Goal: Task Accomplishment & Management: Manage account settings

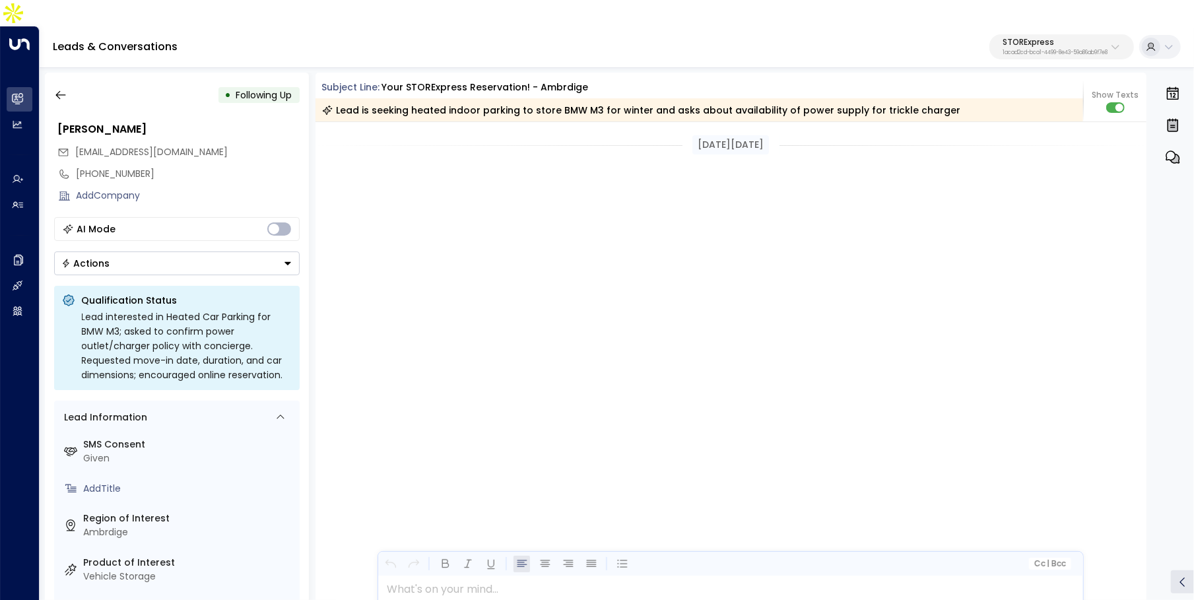
scroll to position [4563, 0]
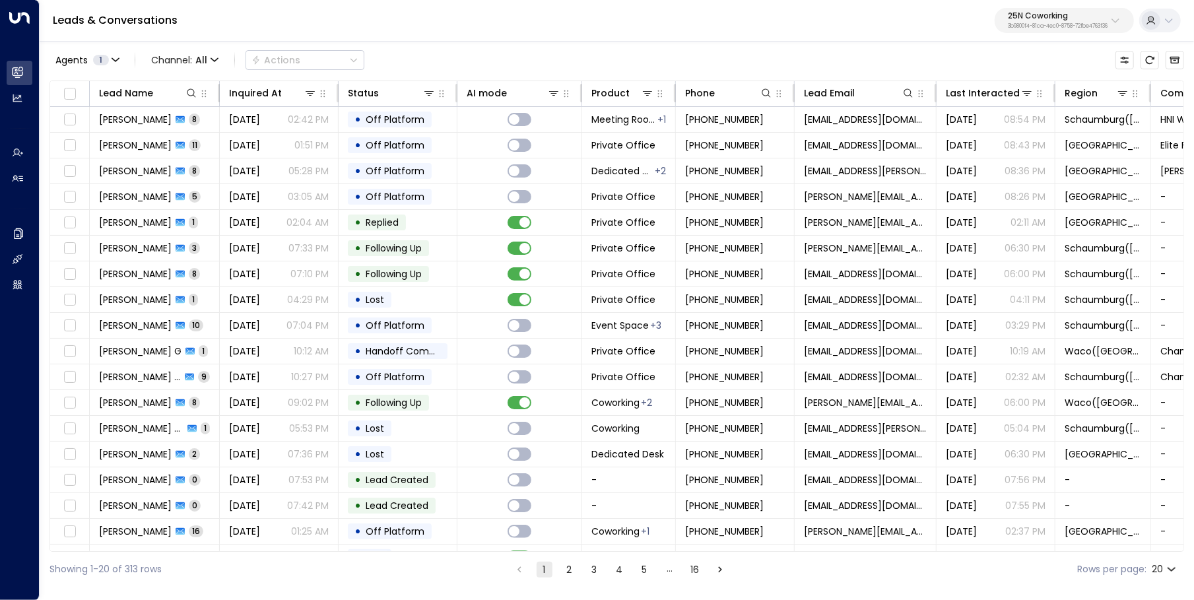
click at [1090, 18] on p "25N Coworking" at bounding box center [1058, 16] width 100 height 8
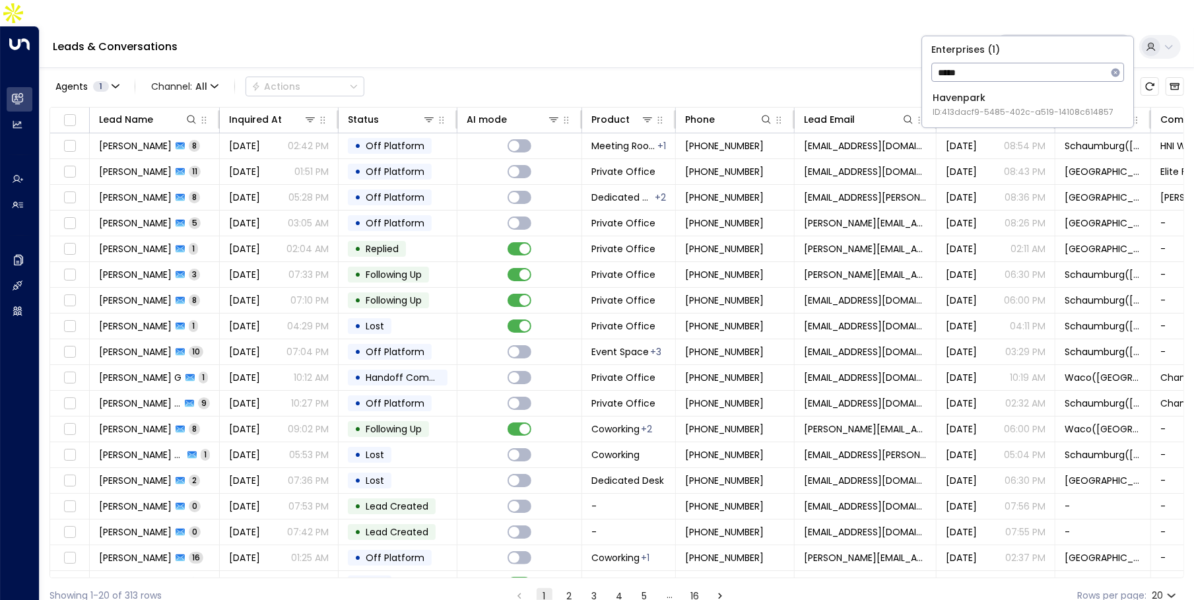
type input "*****"
click at [1005, 116] on span "ID: 413dacf9-5485-402c-a519-14108c614857" at bounding box center [1023, 112] width 181 height 12
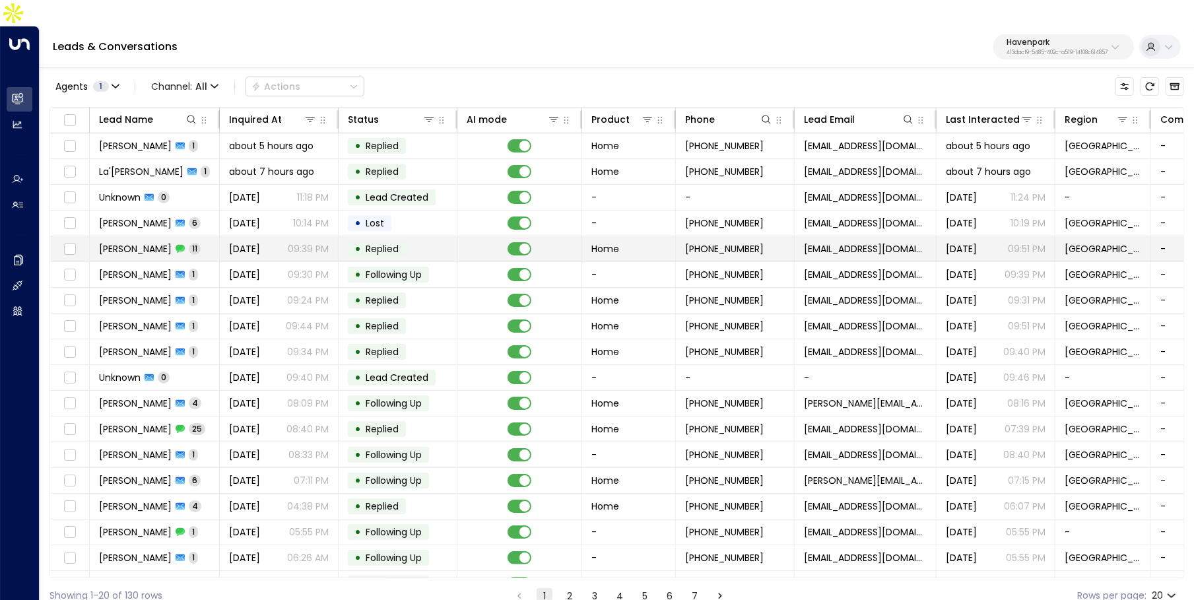
click at [154, 242] on span "[PERSON_NAME]" at bounding box center [135, 248] width 73 height 13
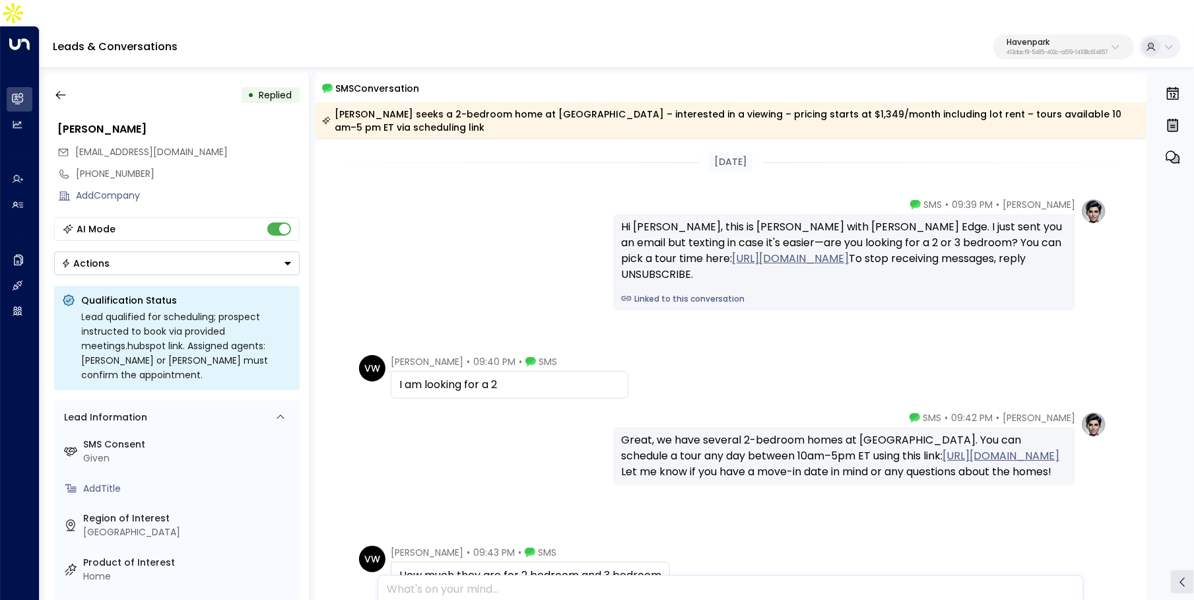
click at [682, 304] on link "Linked to this conversation" at bounding box center [844, 299] width 446 height 12
click at [67, 83] on button "button" at bounding box center [61, 95] width 24 height 24
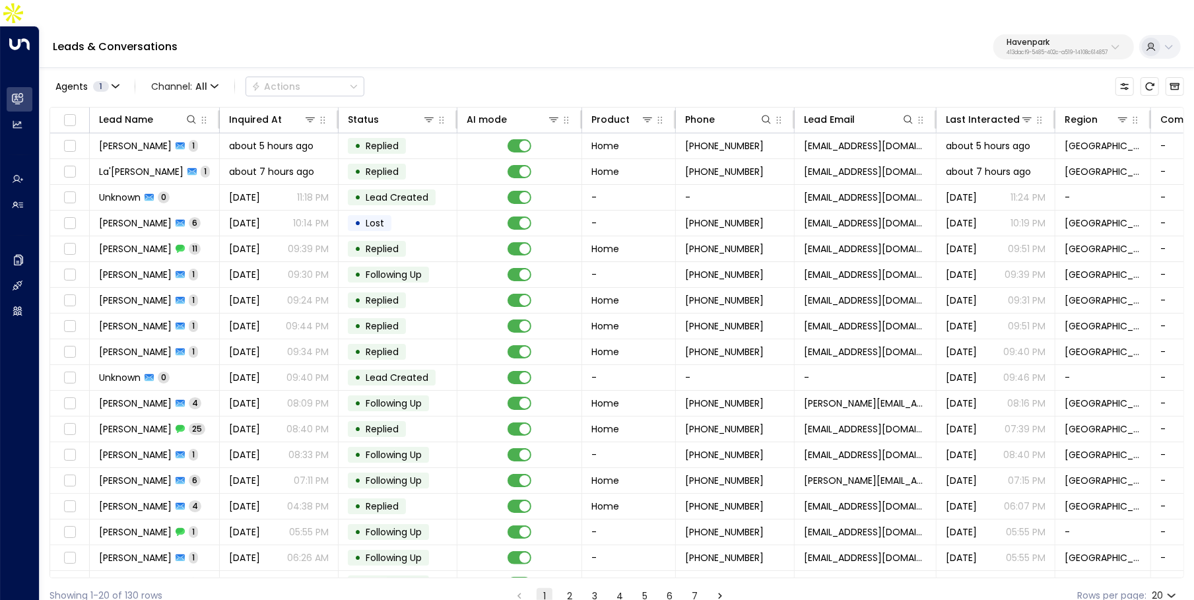
click at [568, 588] on button "2" at bounding box center [570, 596] width 16 height 16
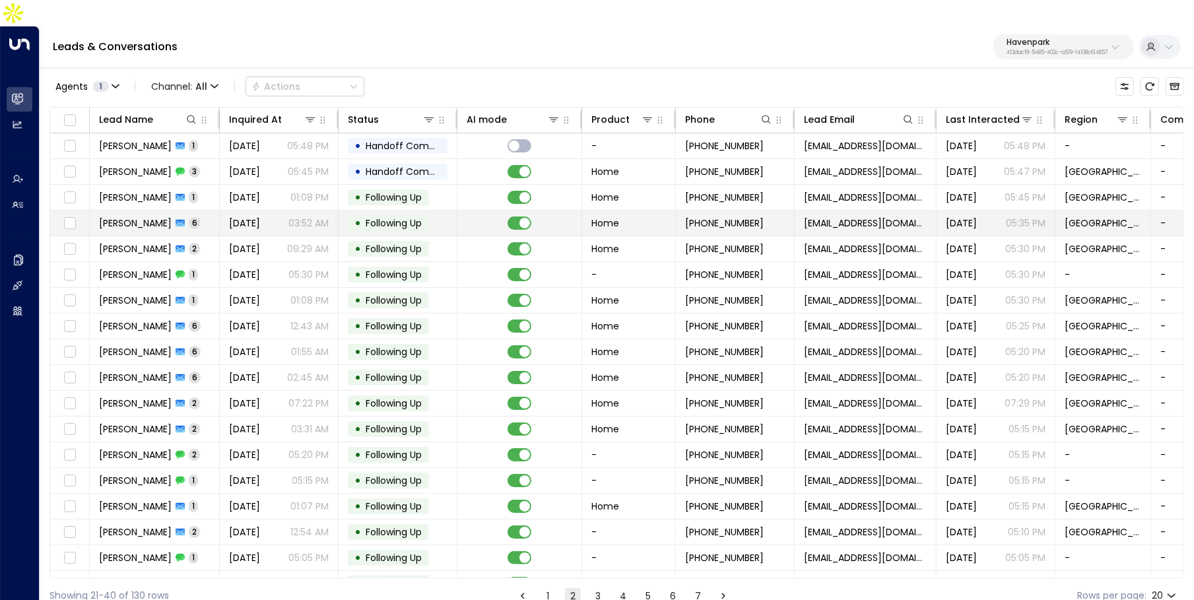
click at [191, 217] on span "6" at bounding box center [195, 222] width 12 height 11
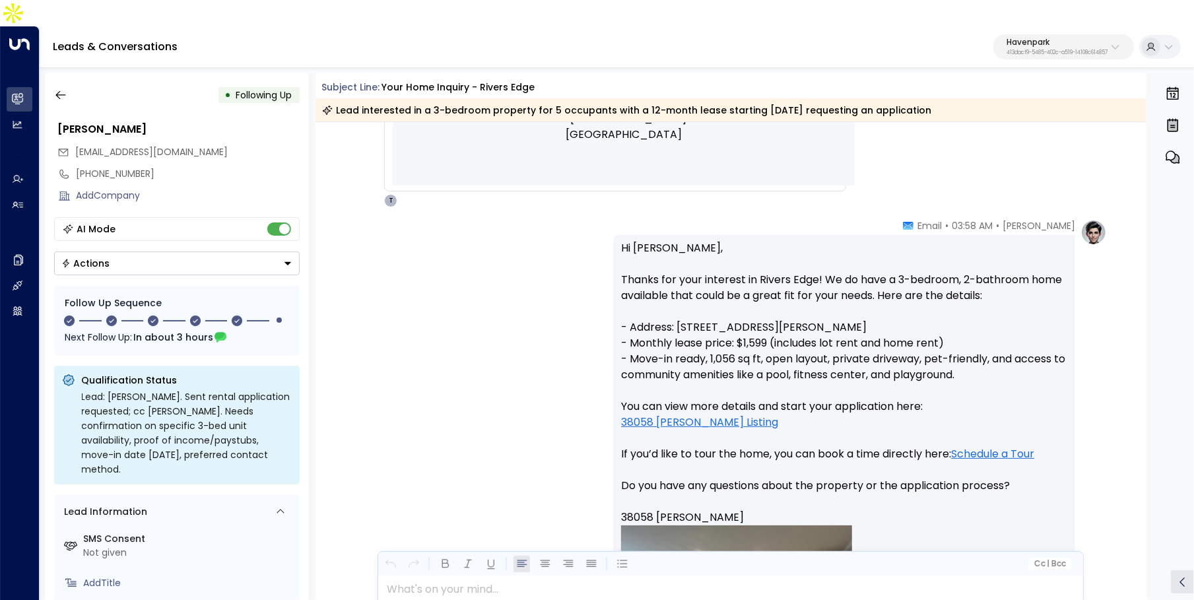
scroll to position [778, 0]
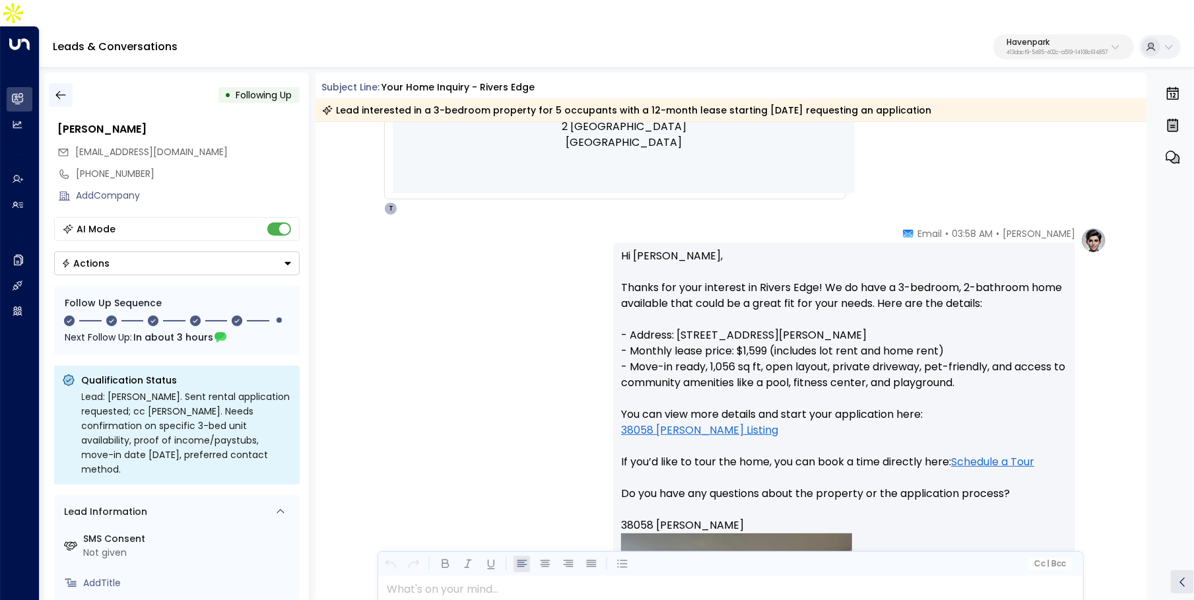
click at [54, 88] on icon "button" at bounding box center [60, 94] width 13 height 13
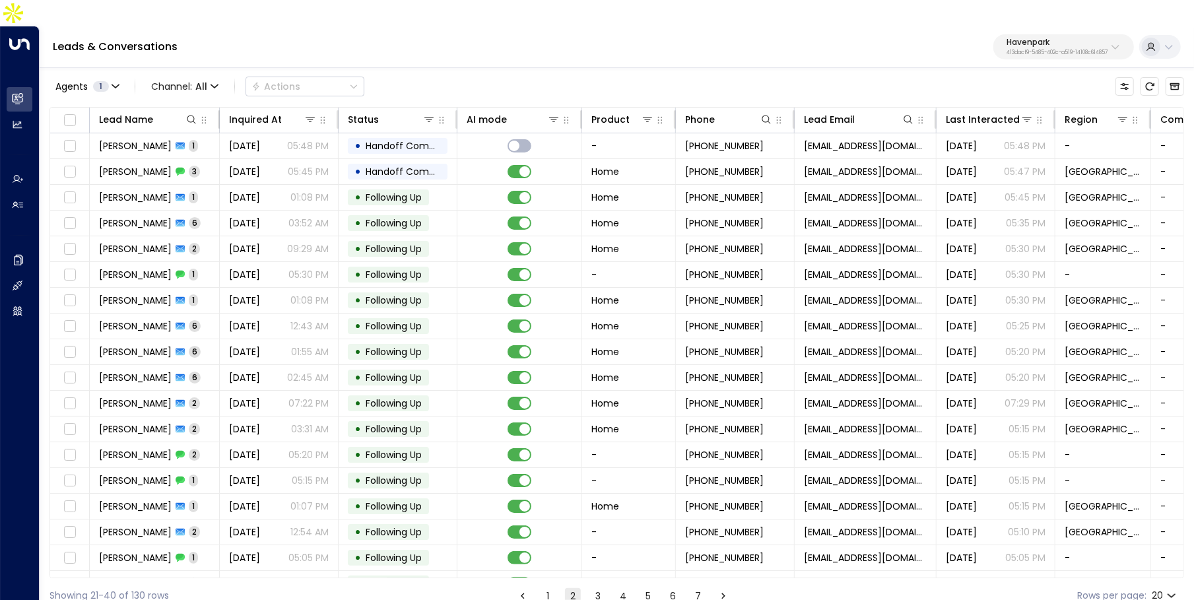
click at [1047, 38] on p "Havenpark" at bounding box center [1056, 42] width 101 height 8
type input "*"
type input "****"
click at [999, 100] on div "Inspire Communities ID: 5ac0484e-0702-4bbb-8380-6168aea91a66" at bounding box center [1028, 104] width 191 height 27
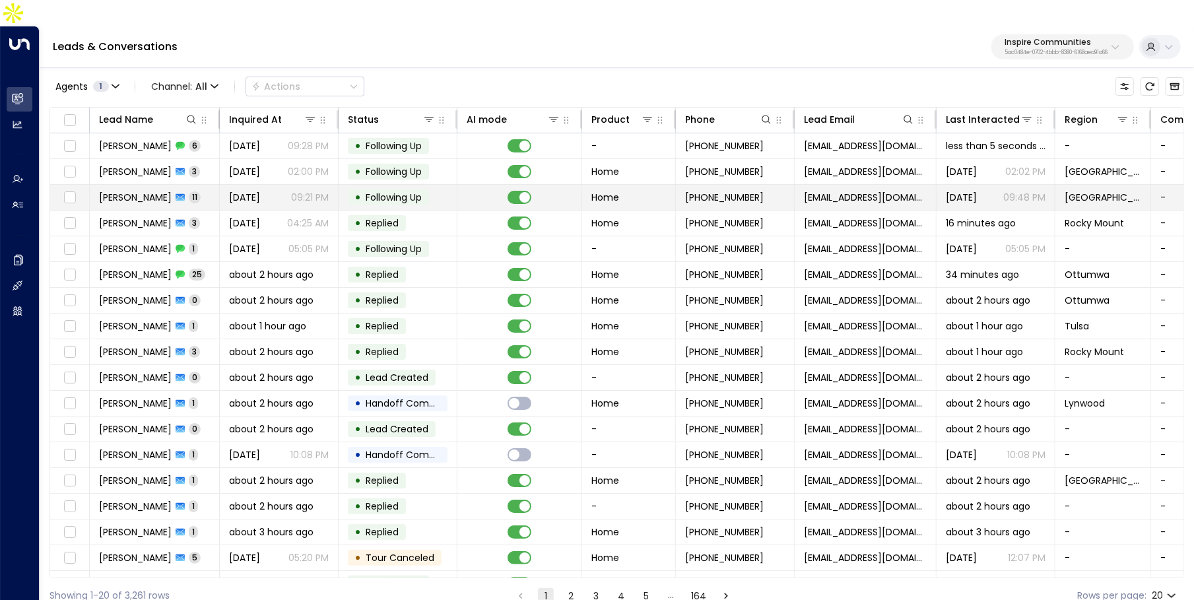
click at [132, 191] on span "Desiree Rogers" at bounding box center [135, 197] width 73 height 13
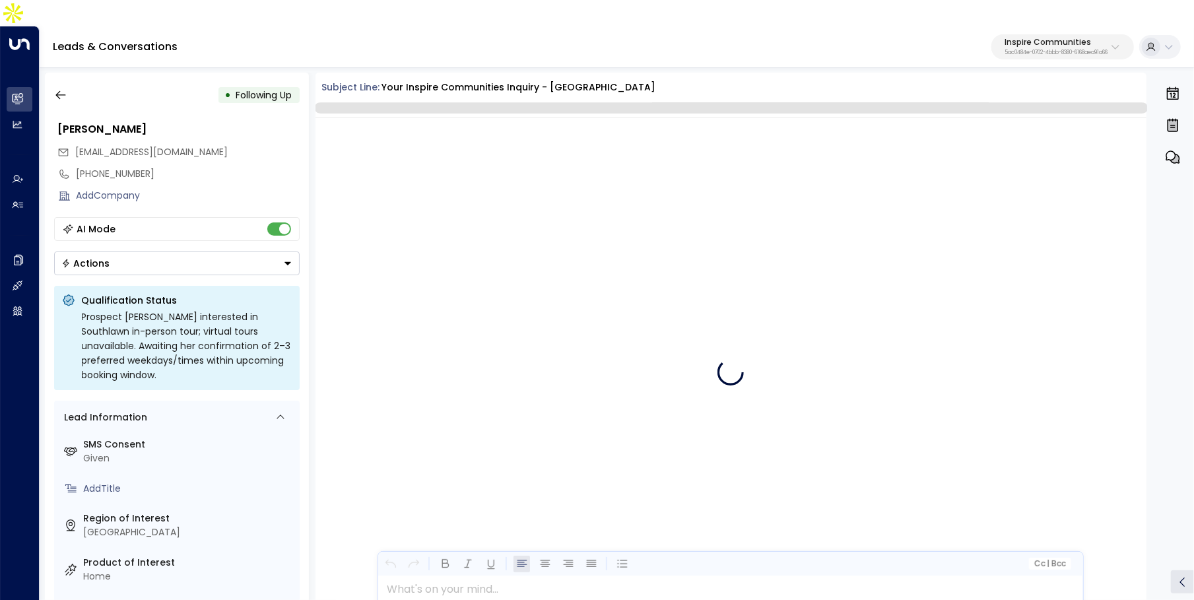
scroll to position [3769, 0]
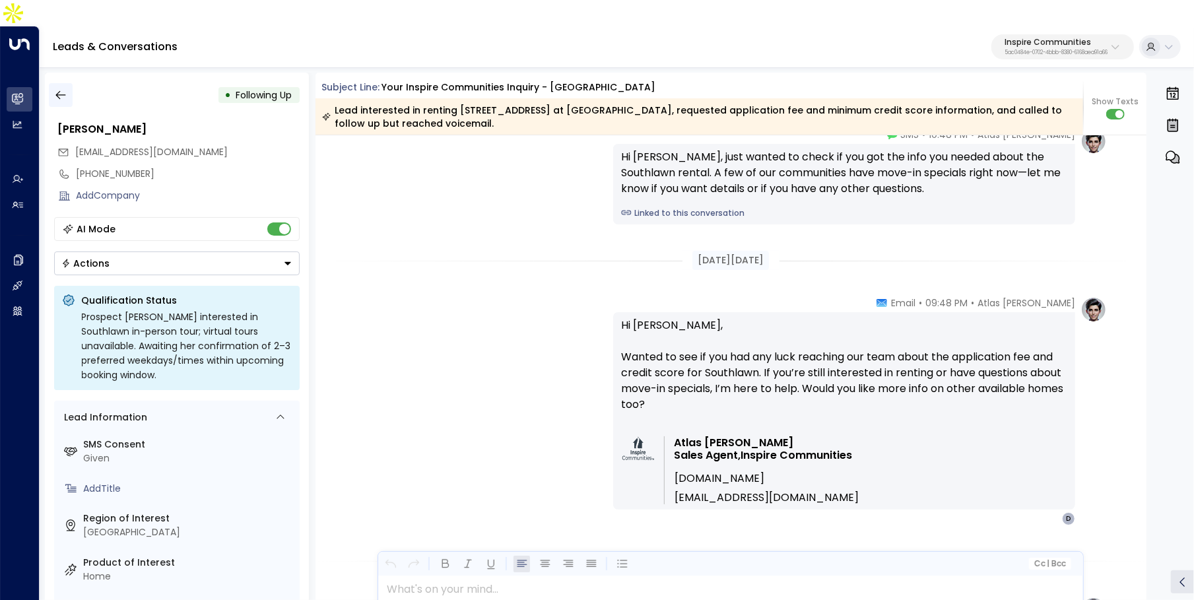
click at [62, 88] on icon "button" at bounding box center [60, 94] width 13 height 13
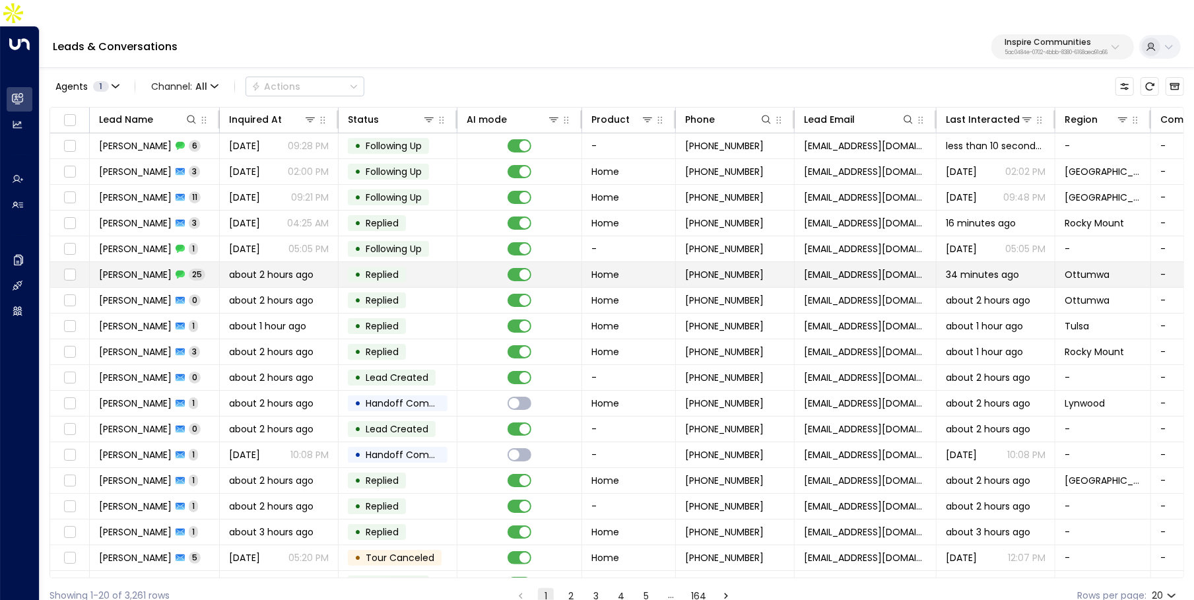
click at [137, 268] on span "Ketlyne Pierre" at bounding box center [135, 274] width 73 height 13
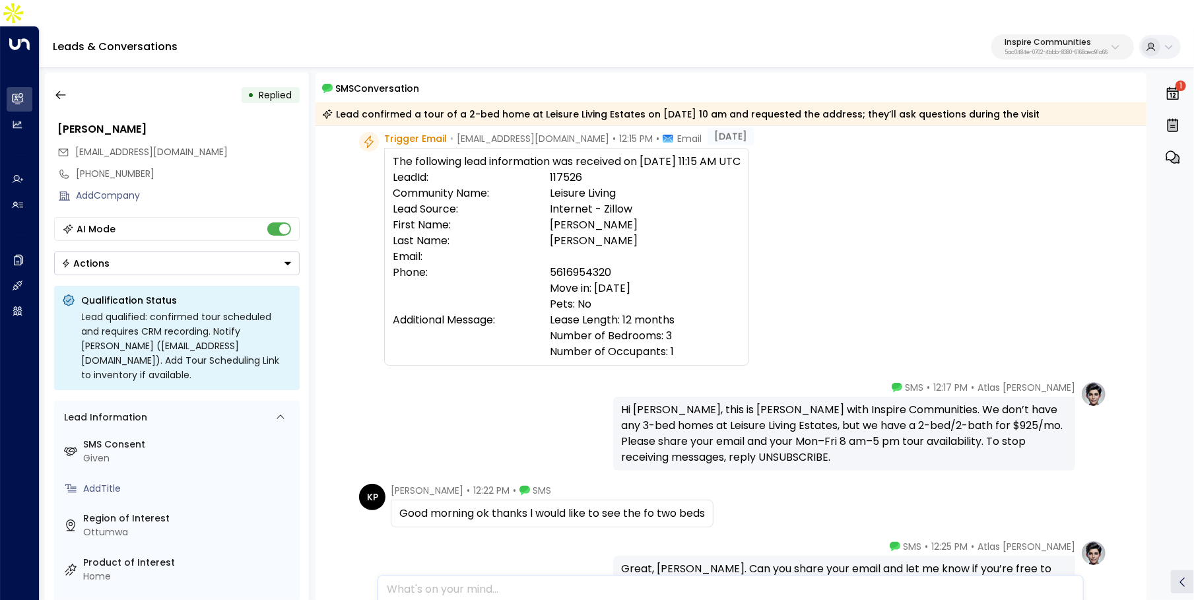
scroll to position [55, 0]
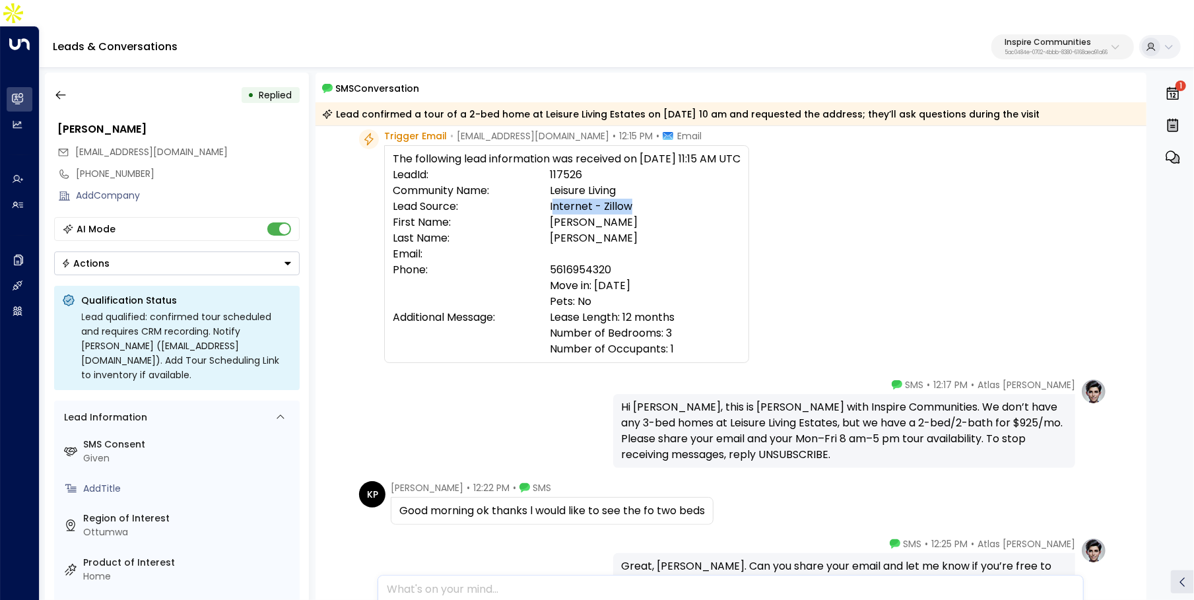
drag, startPoint x: 568, startPoint y: 185, endPoint x: 681, endPoint y: 185, distance: 113.5
click at [681, 199] on td "Internet - Zillow" at bounding box center [645, 207] width 191 height 16
click at [1030, 38] on p "Inspire Communities" at bounding box center [1056, 42] width 103 height 8
click at [925, 185] on div "Trigger Email • noreply@masselemental.com • 12:15 PM • Email The following lead…" at bounding box center [733, 247] width 748 height 236
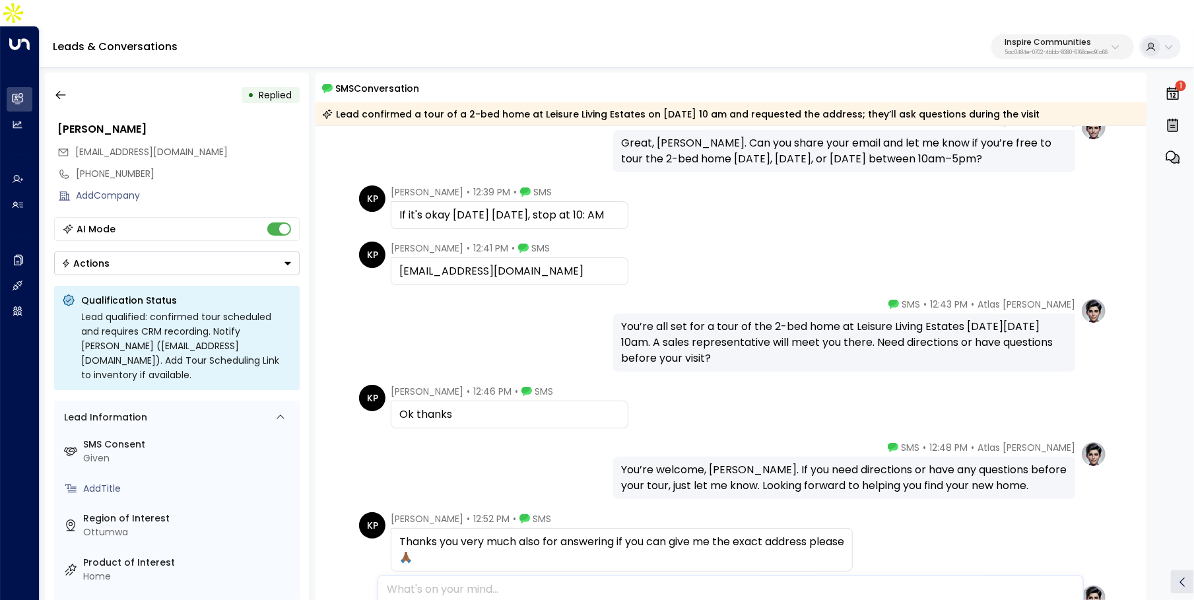
scroll to position [486, 0]
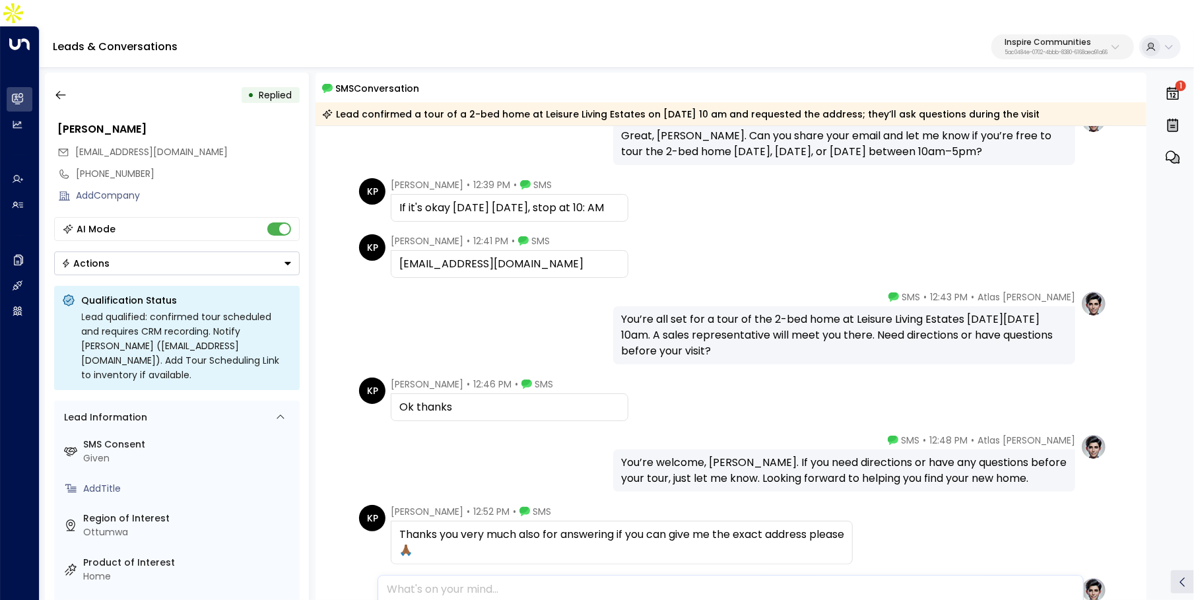
click at [415, 178] on span "Ketlyne Pierre" at bounding box center [427, 184] width 73 height 13
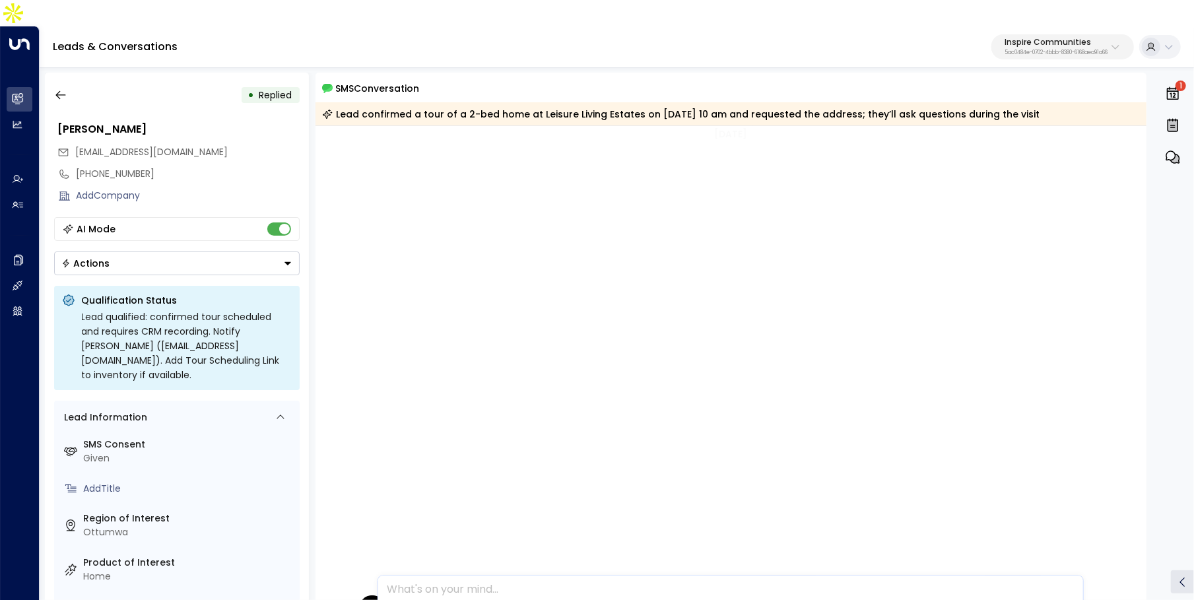
scroll to position [0, 0]
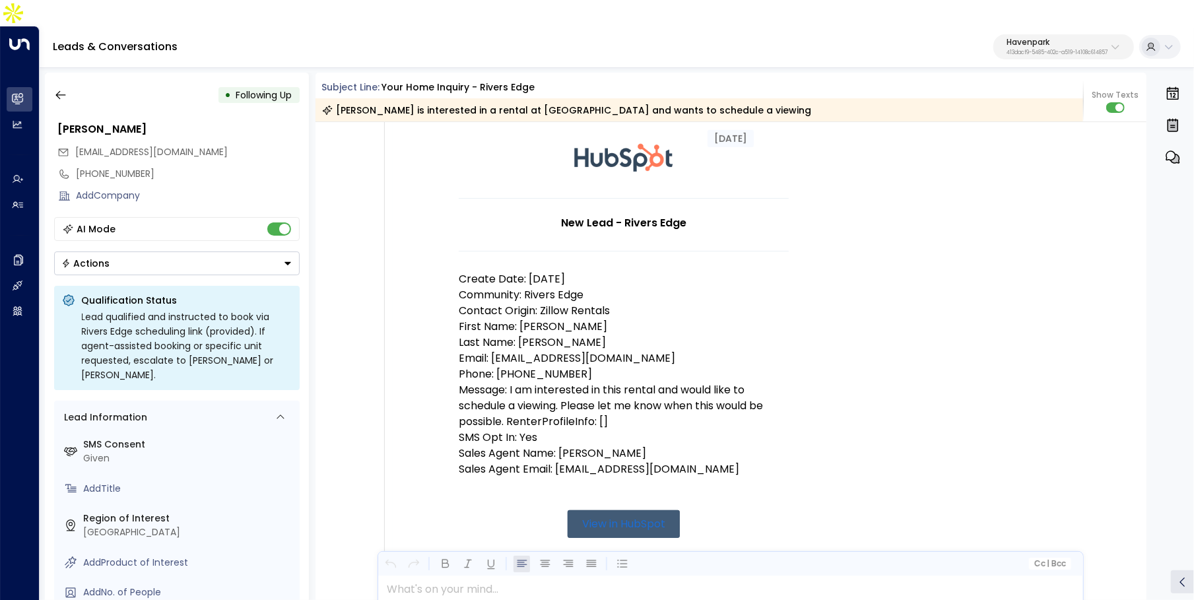
scroll to position [119, 0]
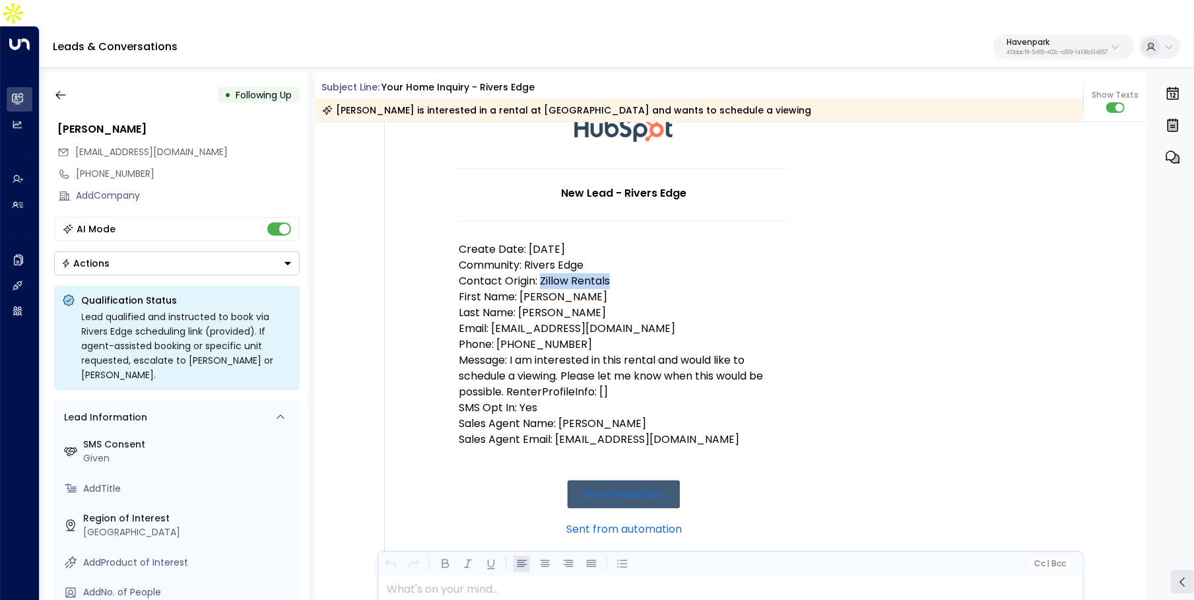
drag, startPoint x: 539, startPoint y: 257, endPoint x: 659, endPoint y: 253, distance: 120.2
click at [659, 273] on p "Contact Origin: Zillow Rentals" at bounding box center [624, 281] width 330 height 16
drag, startPoint x: 525, startPoint y: 269, endPoint x: 554, endPoint y: 273, distance: 28.7
click at [554, 289] on p "First Name: Vernice" at bounding box center [624, 297] width 330 height 16
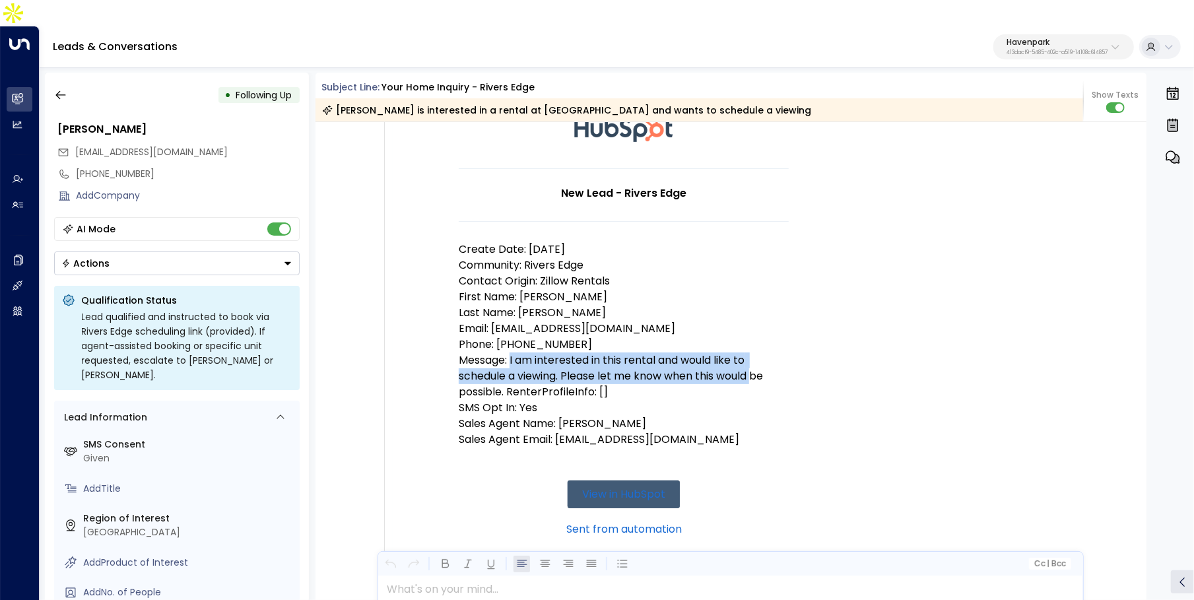
drag, startPoint x: 508, startPoint y: 340, endPoint x: 755, endPoint y: 342, distance: 246.8
click at [755, 352] on p "Message: I am interested in this rental and would like to schedule a viewing. P…" at bounding box center [624, 376] width 330 height 48
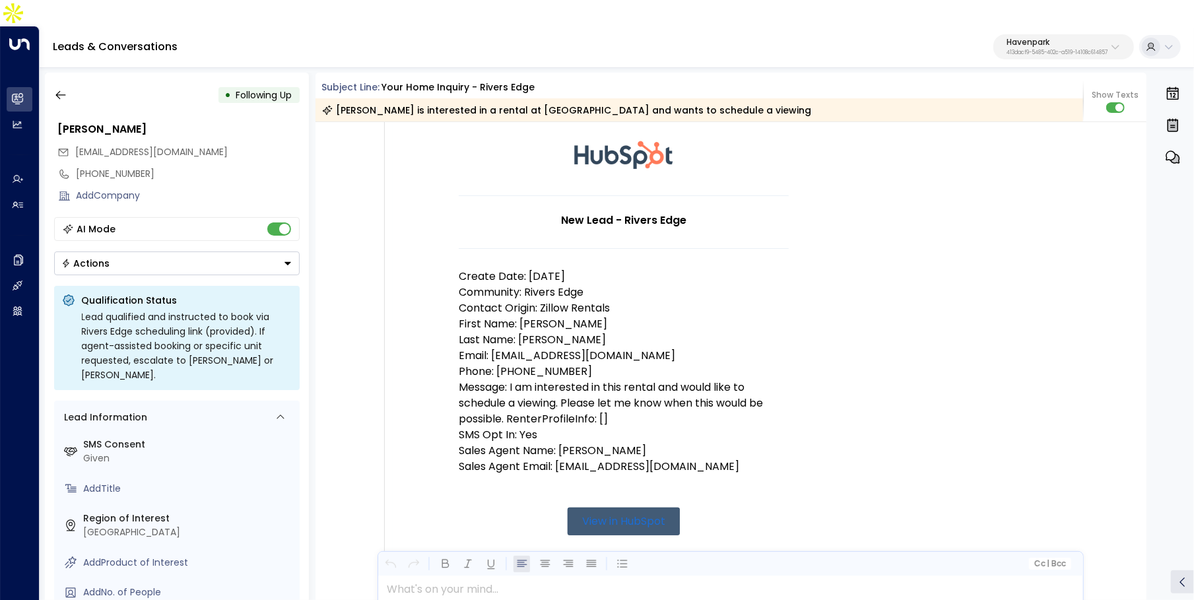
click at [759, 364] on p "Phone: (586) 359-3724" at bounding box center [624, 372] width 330 height 16
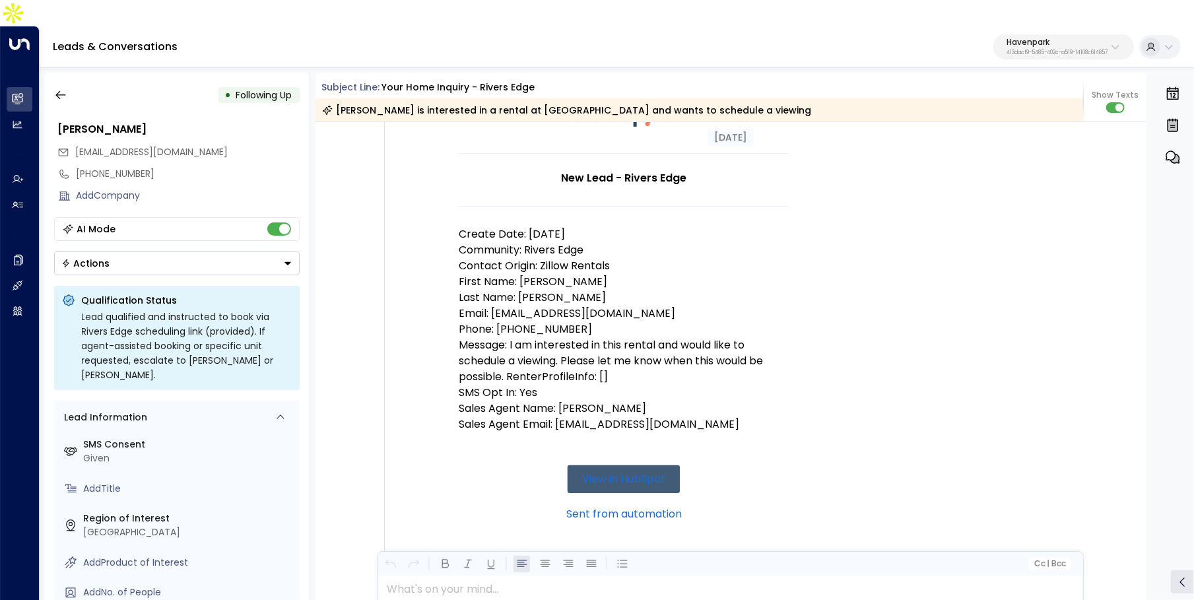
scroll to position [145, 0]
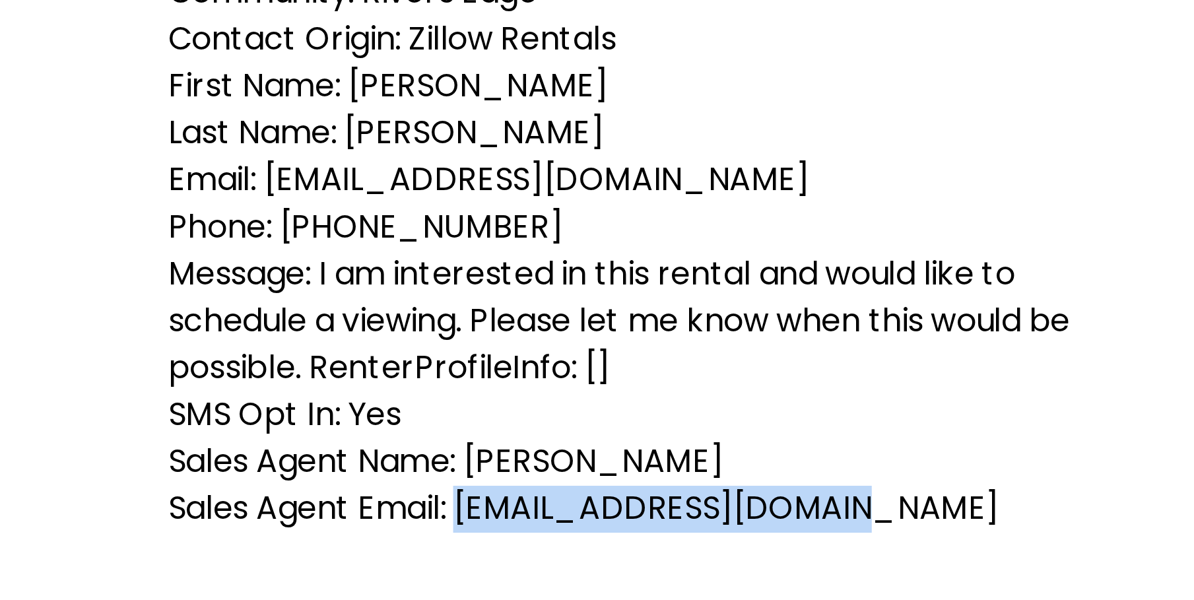
drag, startPoint x: 557, startPoint y: 391, endPoint x: 706, endPoint y: 386, distance: 149.3
click at [706, 406] on p "Sales Agent Email: dhood@havenparkmgmt.com" at bounding box center [624, 414] width 330 height 16
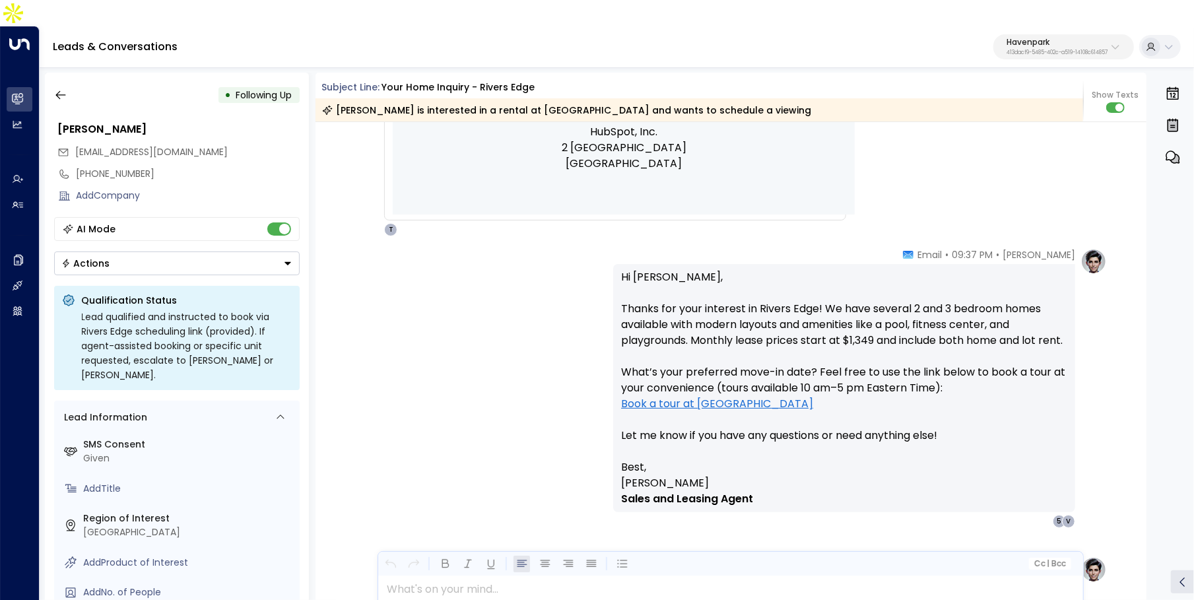
scroll to position [755, 0]
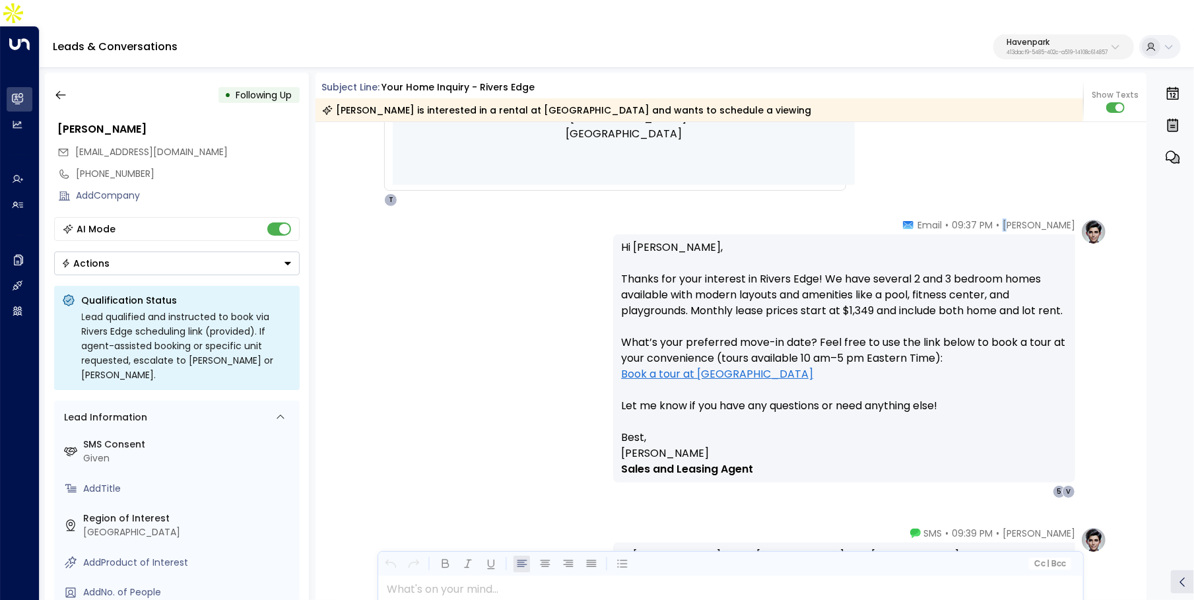
drag, startPoint x: 1019, startPoint y: 193, endPoint x: 1098, endPoint y: 193, distance: 79.2
click at [1098, 218] on div "Taylor Smith • 09:37 PM • Email Hi Vernice, Thanks for your interest in Rivers …" at bounding box center [860, 358] width 494 height 280
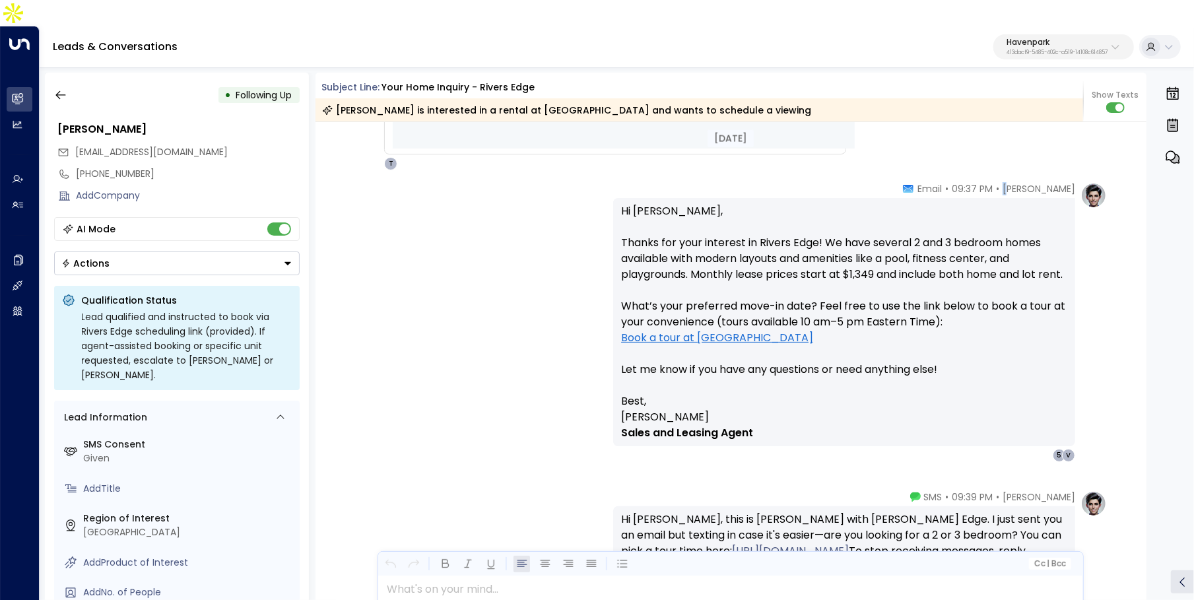
scroll to position [801, 0]
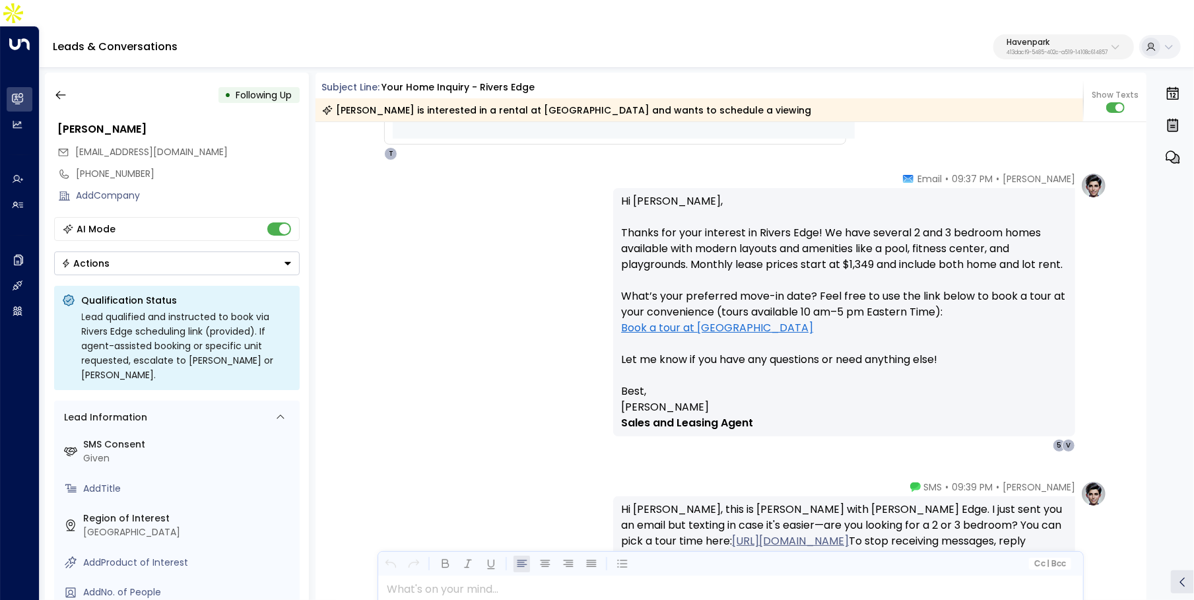
click at [828, 188] on div "Hi Vernice, Thanks for your interest in Rivers Edge! We have several 2 and 3 be…" at bounding box center [844, 312] width 462 height 248
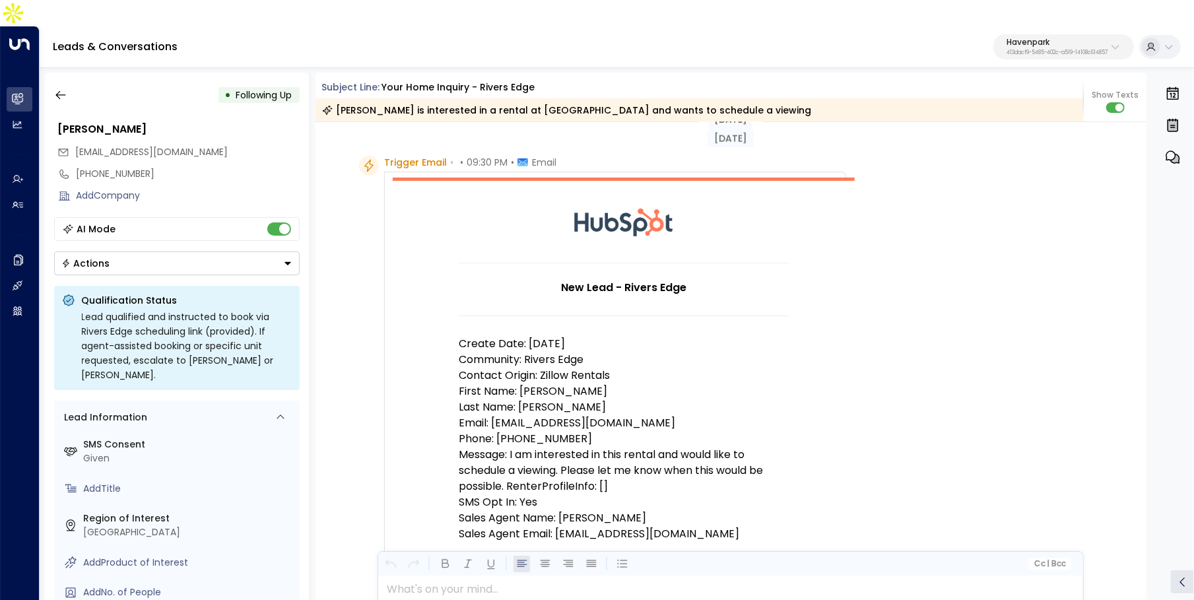
scroll to position [0, 0]
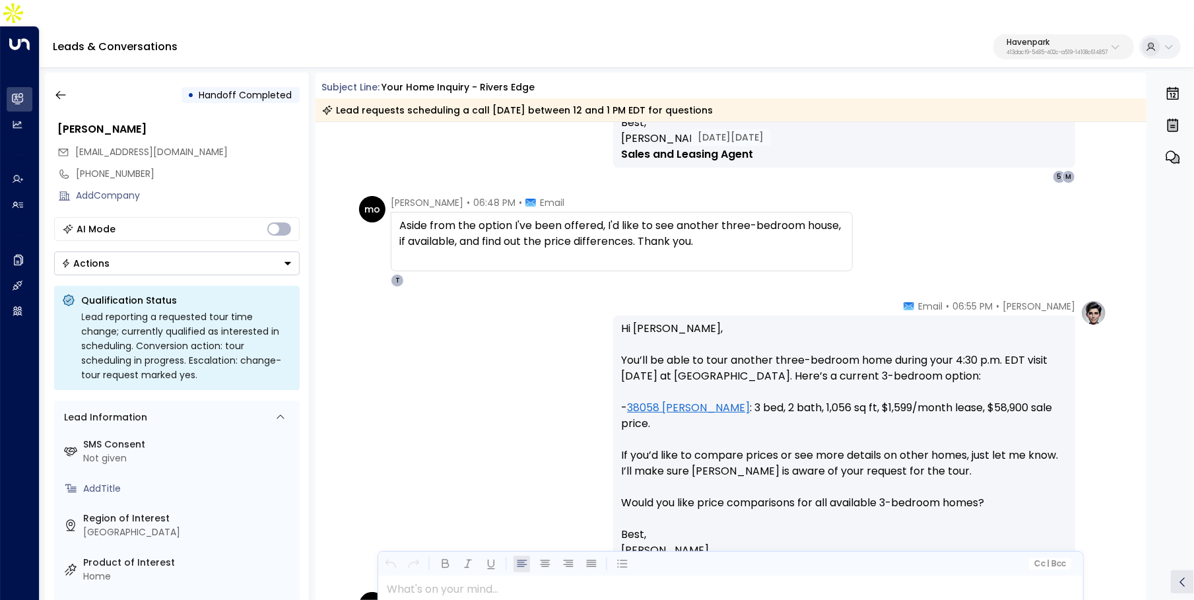
scroll to position [2020, 0]
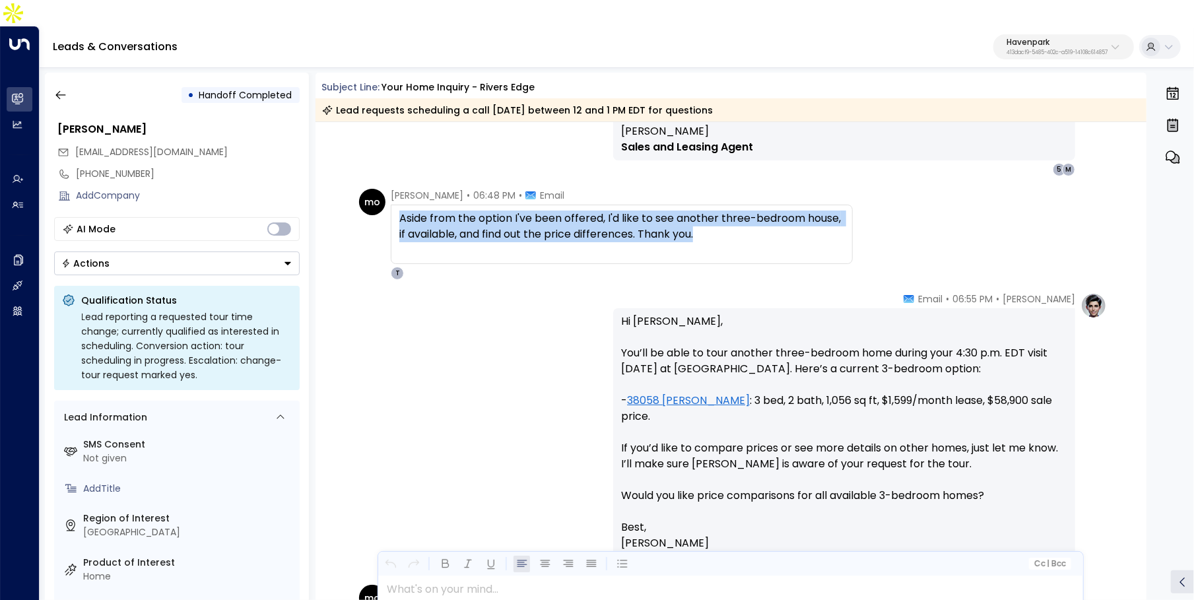
drag, startPoint x: 414, startPoint y: 195, endPoint x: 718, endPoint y: 205, distance: 303.8
click at [717, 211] on div "Aside from the option I've been offered, I'd like to see another three-bedroom …" at bounding box center [621, 227] width 445 height 32
click at [730, 214] on div "Aside from the option I've been offered, I'd like to see another three-bedroom …" at bounding box center [621, 227] width 445 height 32
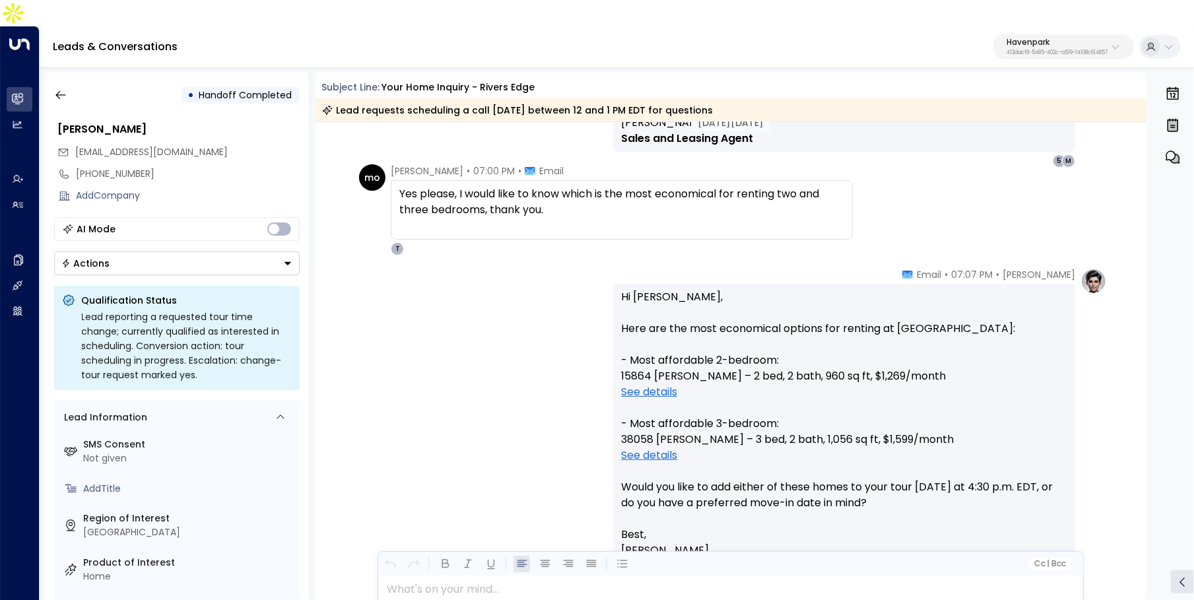
scroll to position [2462, 0]
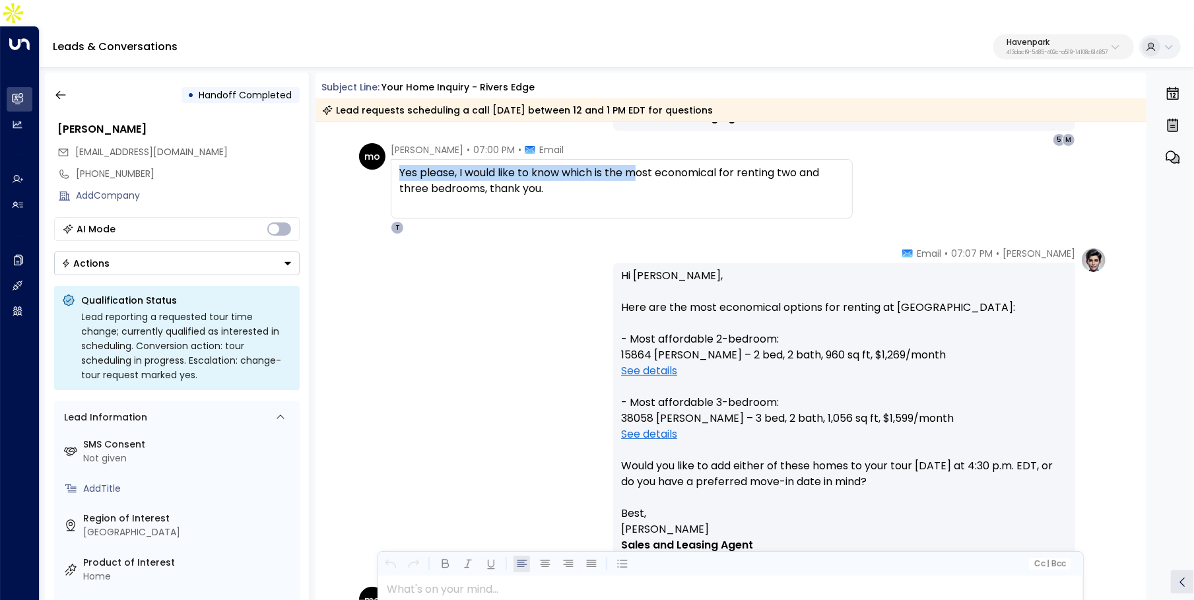
drag, startPoint x: 637, startPoint y: 147, endPoint x: 667, endPoint y: 184, distance: 47.9
click at [667, 184] on div "Yes please, I would like to know which is the most economical for renting two a…" at bounding box center [621, 189] width 445 height 48
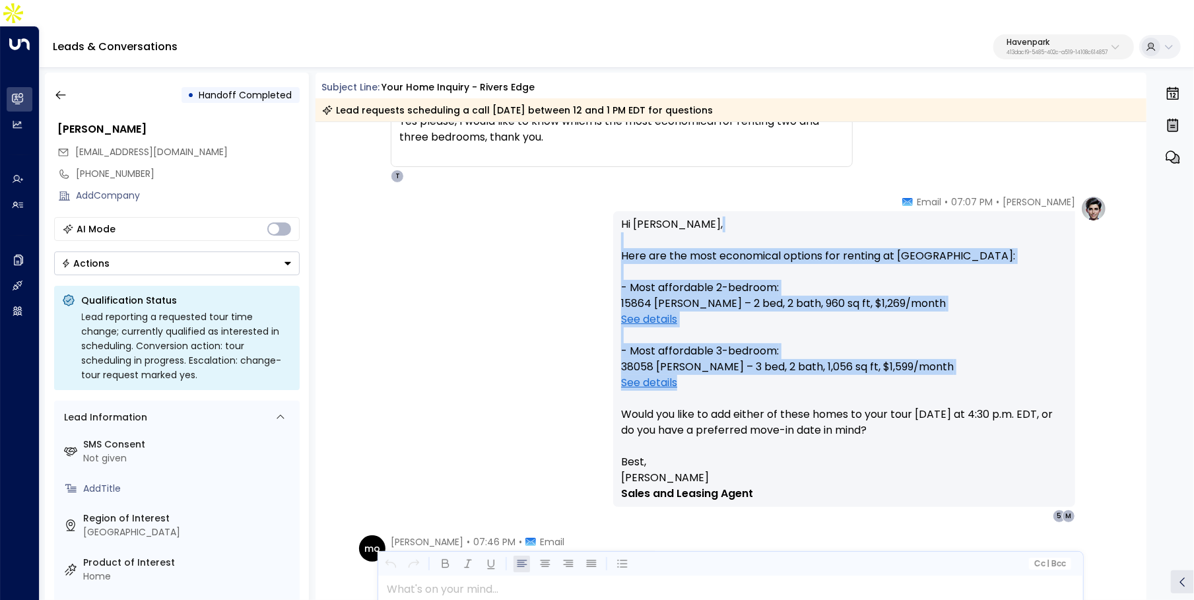
drag, startPoint x: 699, startPoint y: 219, endPoint x: 692, endPoint y: 361, distance: 142.1
click at [692, 361] on p "Hi Mildred, Here are the most economical options for renting at Rivers Edge: - …" at bounding box center [844, 335] width 446 height 238
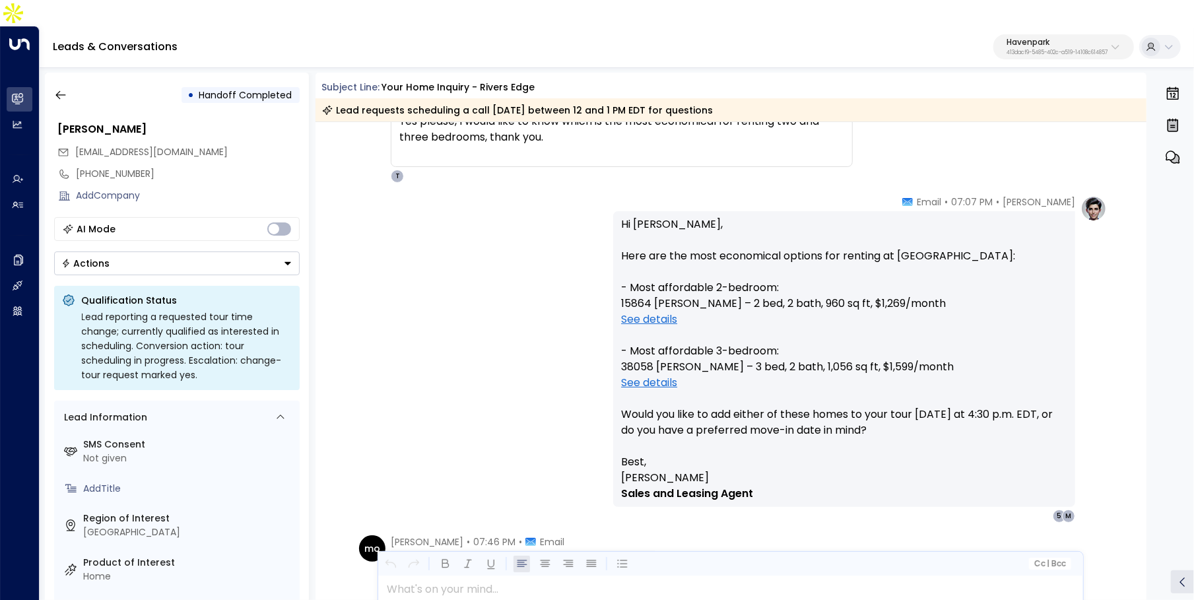
click at [764, 470] on p "[PERSON_NAME]" at bounding box center [844, 478] width 446 height 16
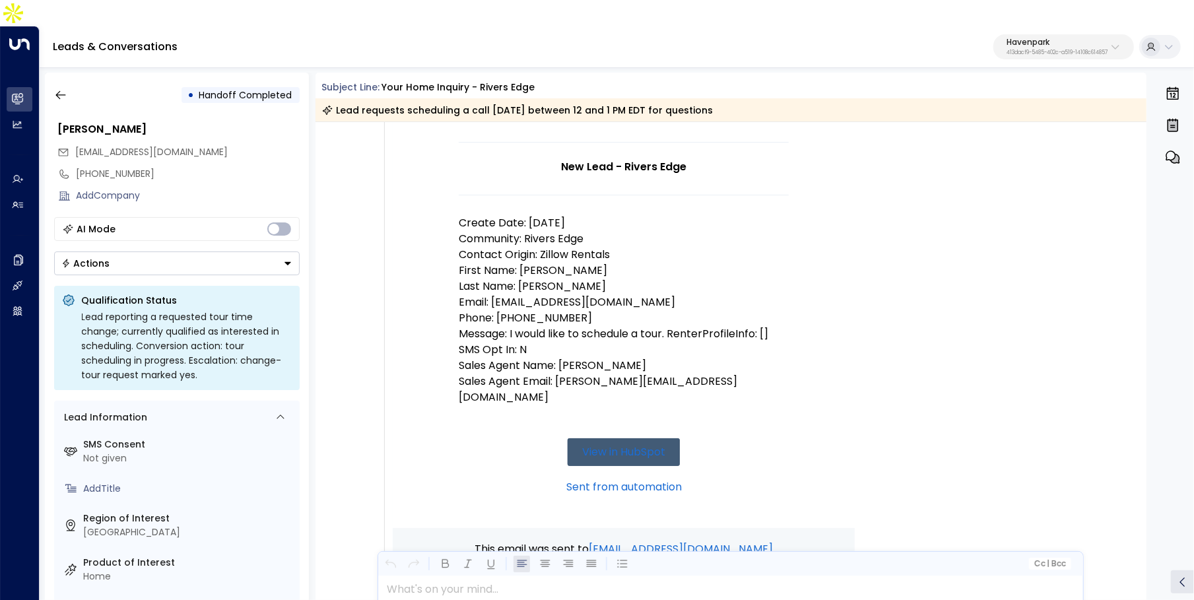
scroll to position [0, 0]
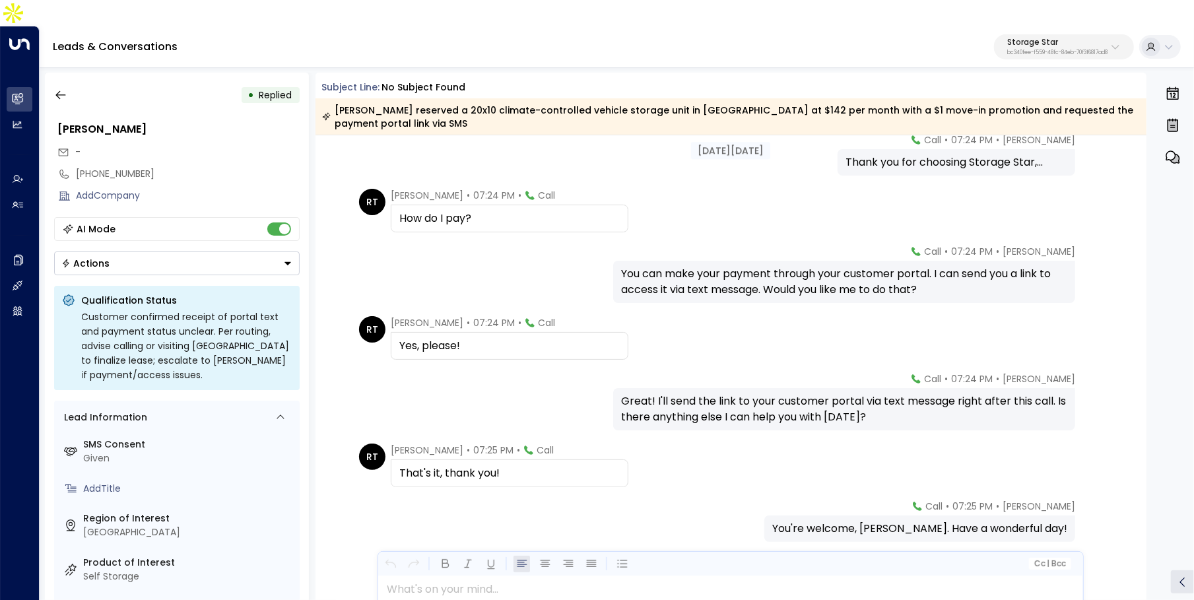
scroll to position [1564, 0]
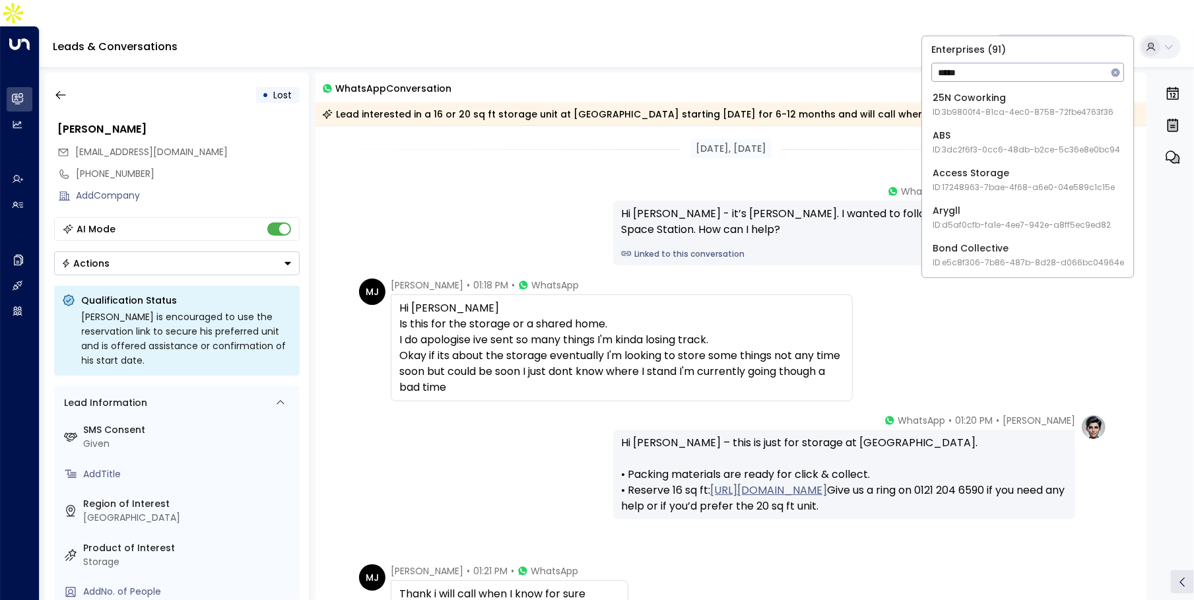
click at [447, 188] on div "[PERSON_NAME] • 01:13 PM • WhatsApp Hi [PERSON_NAME] - it’s [PERSON_NAME]. I wa…" at bounding box center [730, 225] width 752 height 81
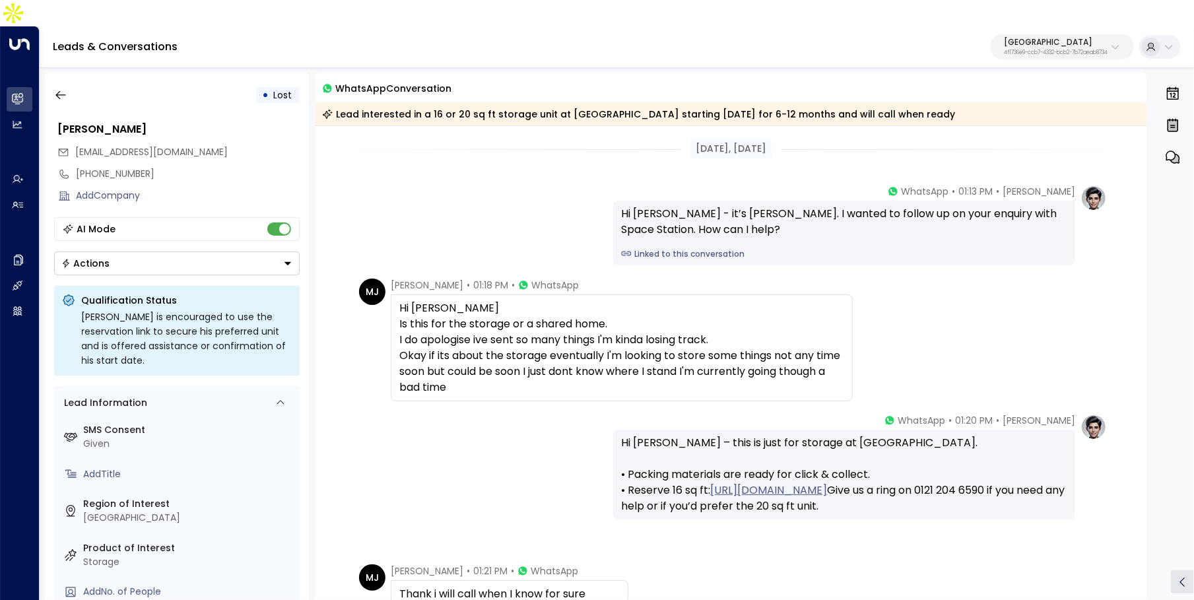
click at [638, 235] on div "Hi [PERSON_NAME] - it’s [PERSON_NAME]. I wanted to follow up on your enquiry wi…" at bounding box center [844, 233] width 462 height 65
click at [638, 248] on link "Linked to this conversation" at bounding box center [844, 254] width 446 height 12
